Goal: Transaction & Acquisition: Purchase product/service

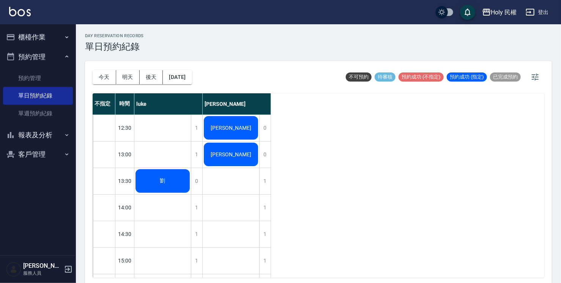
click at [159, 185] on div "劉" at bounding box center [162, 181] width 57 height 26
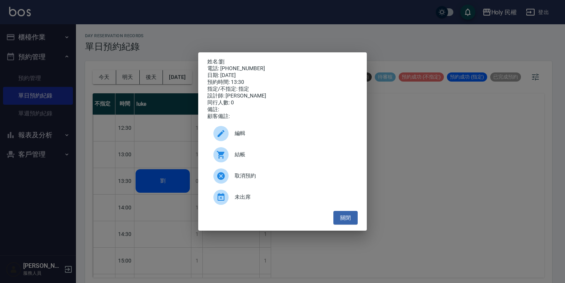
click at [248, 157] on span "結帳" at bounding box center [293, 155] width 117 height 8
click at [343, 219] on button "關閉" at bounding box center [345, 218] width 24 height 14
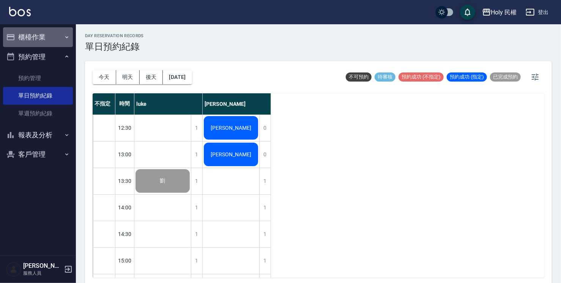
click at [44, 36] on button "櫃檯作業" at bounding box center [38, 37] width 70 height 20
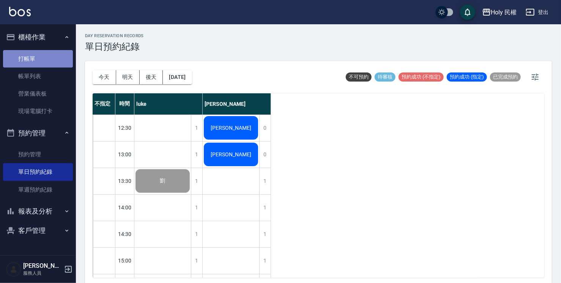
click at [40, 61] on link "打帳單" at bounding box center [38, 58] width 70 height 17
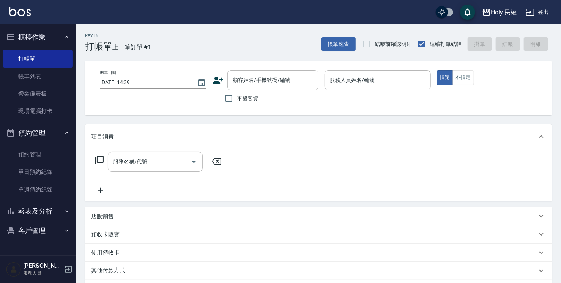
click at [216, 80] on icon at bounding box center [217, 80] width 11 height 11
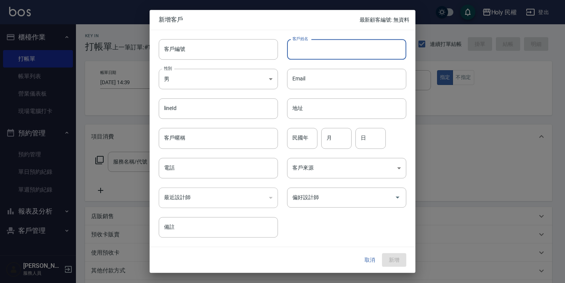
click at [314, 55] on input "客戶姓名" at bounding box center [346, 49] width 119 height 21
type input "[PERSON_NAME]"
click at [185, 171] on input "電話" at bounding box center [218, 168] width 119 height 21
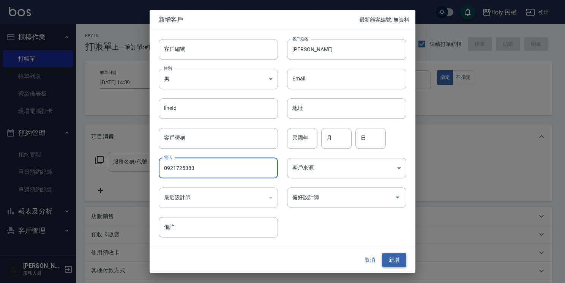
type input "0921725383"
click at [393, 265] on button "新增" at bounding box center [394, 260] width 24 height 14
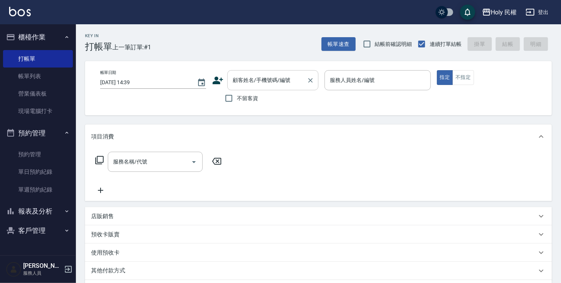
click at [275, 79] on input "顧客姓名/手機號碼/編號" at bounding box center [267, 80] width 73 height 13
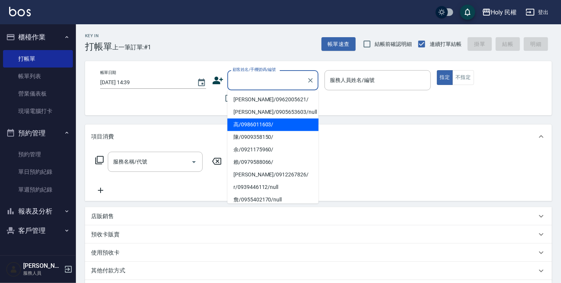
type input "x"
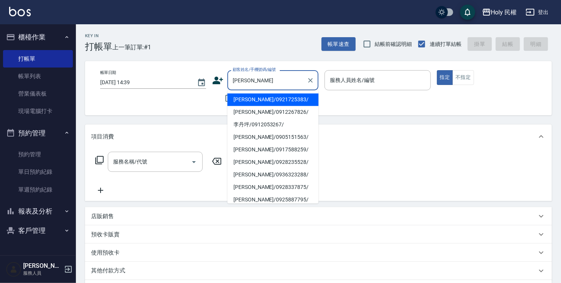
click at [287, 98] on li "[PERSON_NAME]/0921725383/" at bounding box center [272, 99] width 91 height 13
type input "[PERSON_NAME]/0921725383/"
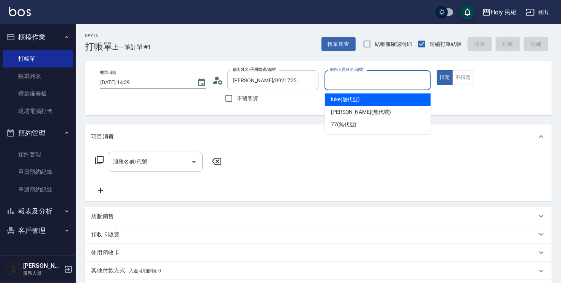
click at [349, 85] on input "服務人員姓名/編號" at bounding box center [377, 80] width 99 height 13
click at [350, 99] on span "luke (無代號)" at bounding box center [345, 100] width 29 height 8
type input "luke(無代號)"
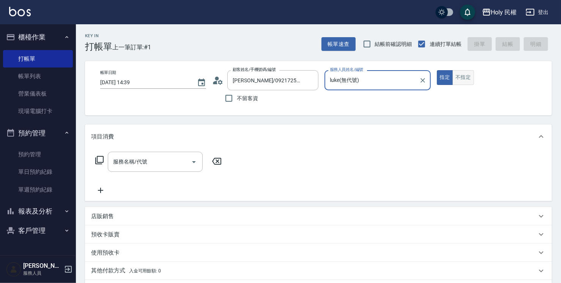
click at [465, 78] on button "不指定" at bounding box center [463, 77] width 21 height 15
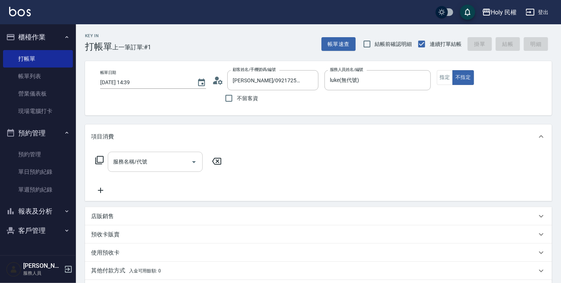
click at [166, 159] on input "服務名稱/代號" at bounding box center [149, 161] width 77 height 13
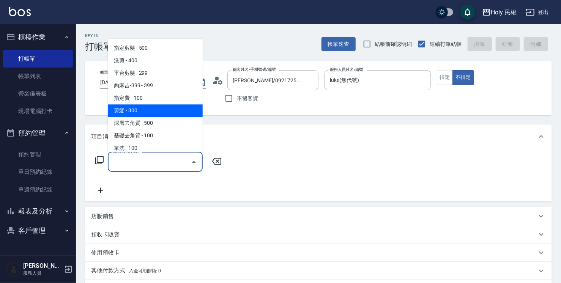
click at [134, 110] on span "剪髮 - 300" at bounding box center [155, 110] width 95 height 13
type input "剪髮(C02)"
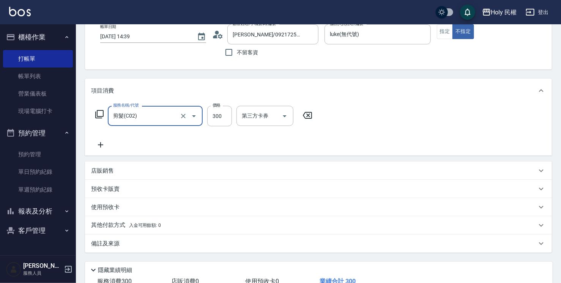
scroll to position [100, 0]
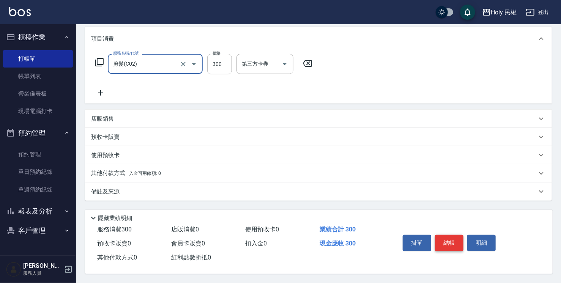
click at [448, 242] on button "結帳" at bounding box center [449, 243] width 28 height 16
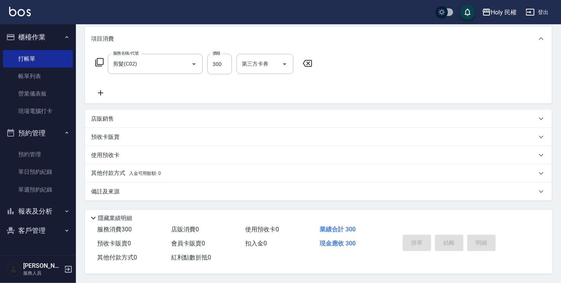
type input "[DATE] 14:40"
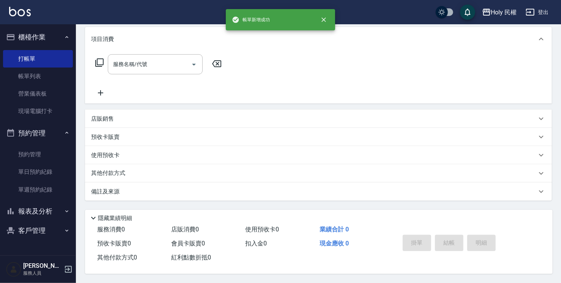
scroll to position [0, 0]
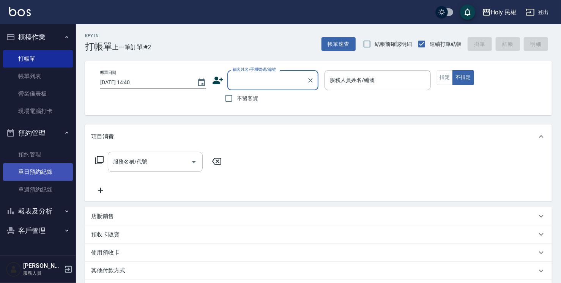
click at [33, 169] on link "單日預約紀錄" at bounding box center [38, 171] width 70 height 17
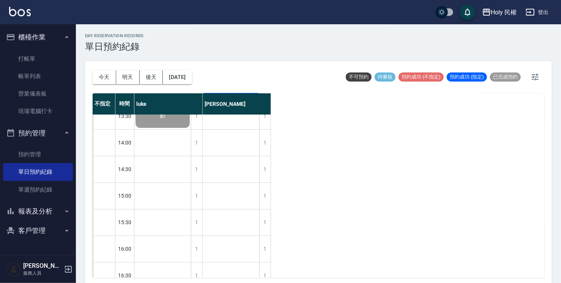
scroll to position [78, 0]
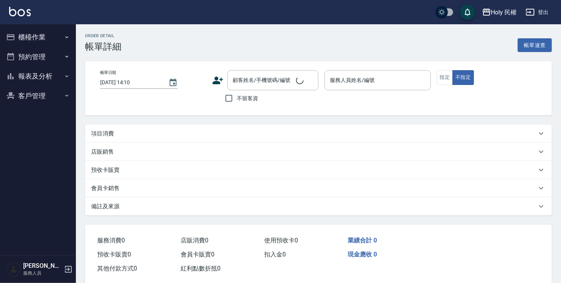
type input "2025/08/13 13:30"
type input "luke(無代號)"
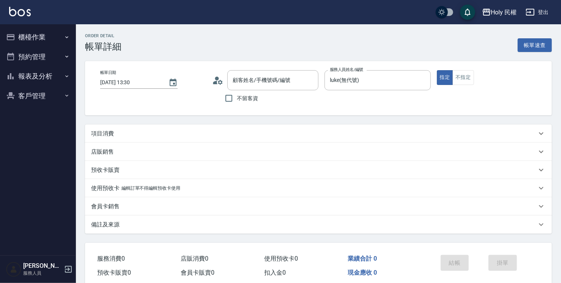
type input "劉/0962005621/"
click at [232, 139] on div "項目消費" at bounding box center [318, 134] width 467 height 18
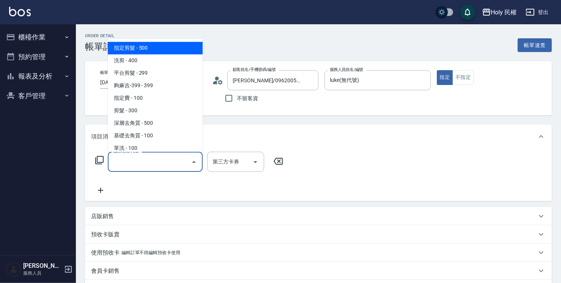
click at [121, 165] on input "服務名稱/代號" at bounding box center [149, 161] width 77 height 13
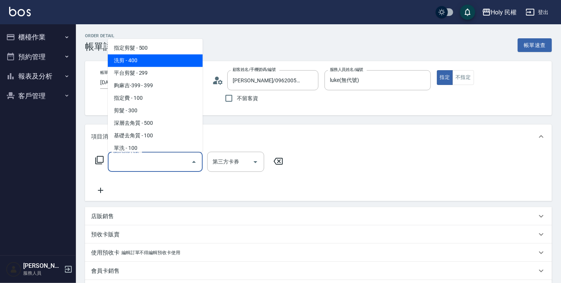
click at [147, 59] on span "洗剪 - 400" at bounding box center [155, 60] width 95 height 13
type input "洗剪(3)"
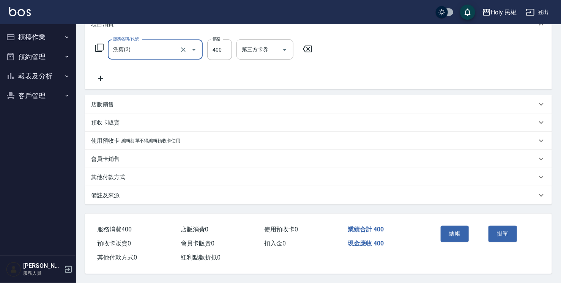
scroll to position [115, 0]
click at [465, 235] on button "結帳" at bounding box center [455, 234] width 28 height 16
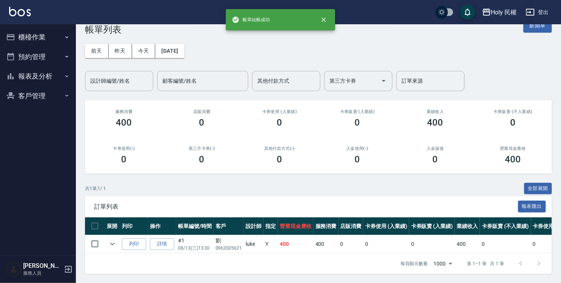
scroll to position [22, 0]
